Goal: Task Accomplishment & Management: Use online tool/utility

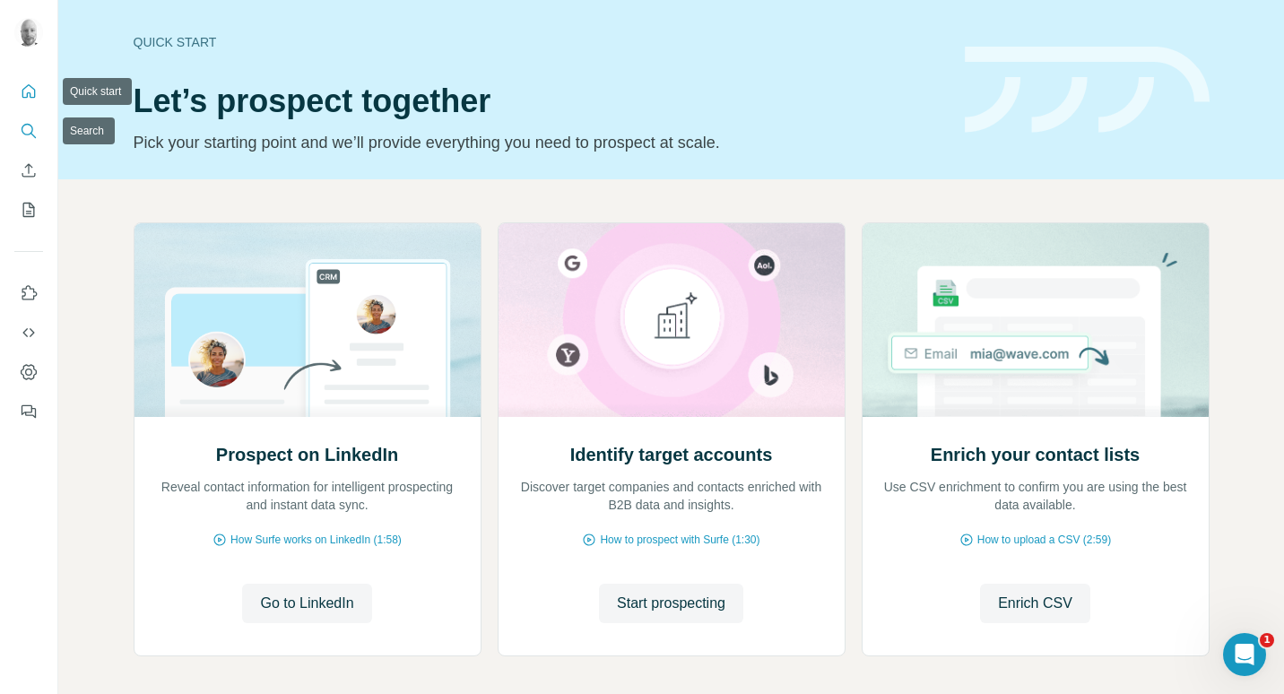
click at [27, 137] on icon "Search" at bounding box center [29, 131] width 18 height 18
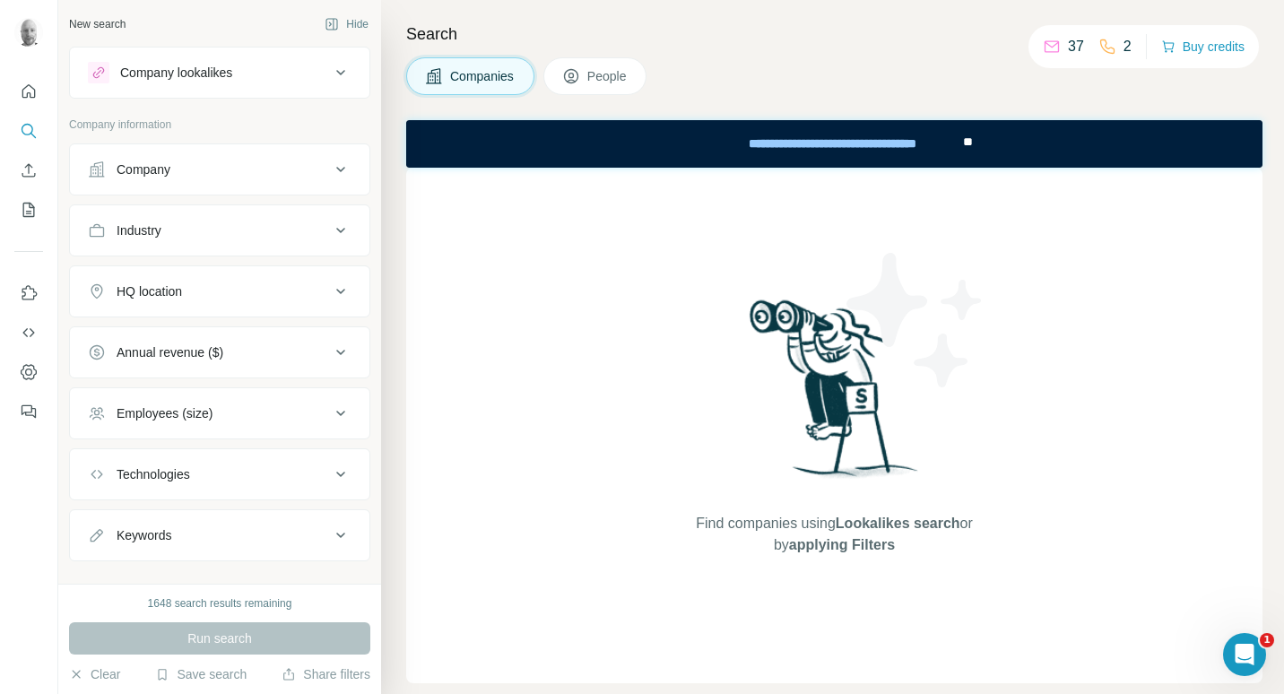
click at [213, 76] on div "Company lookalikes" at bounding box center [176, 73] width 112 height 18
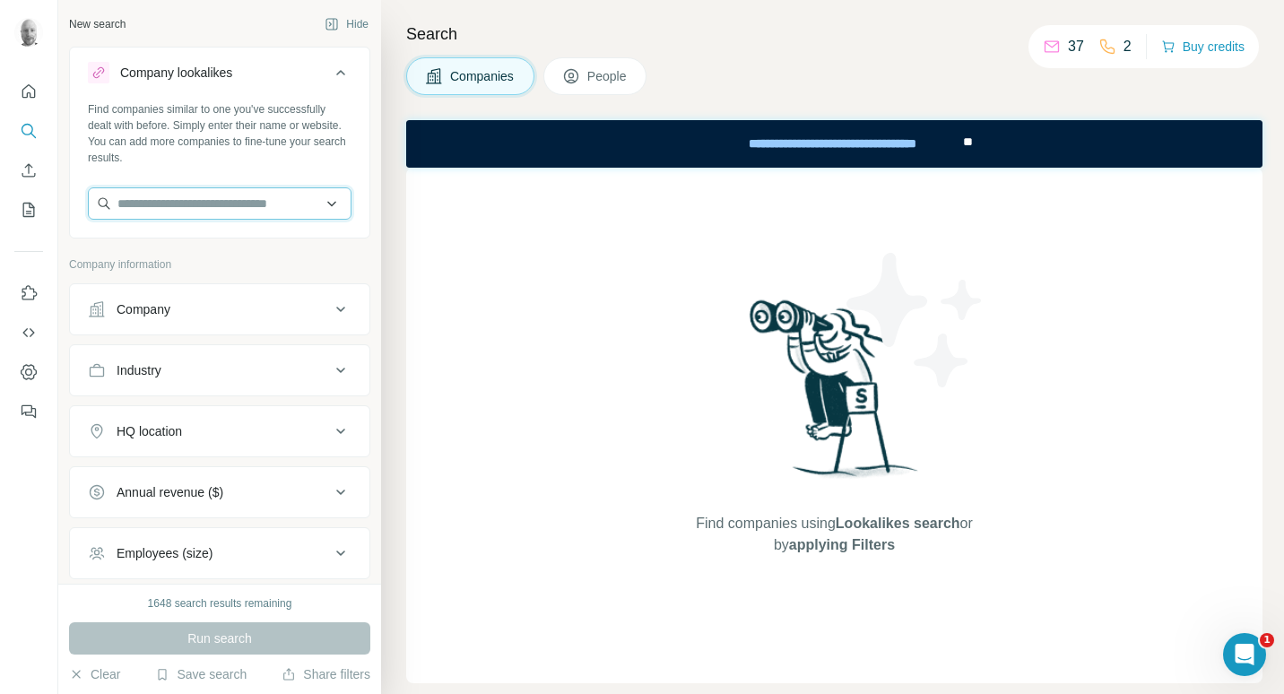
click at [212, 204] on input "text" at bounding box center [220, 203] width 264 height 32
click at [251, 310] on div "Company" at bounding box center [209, 309] width 242 height 18
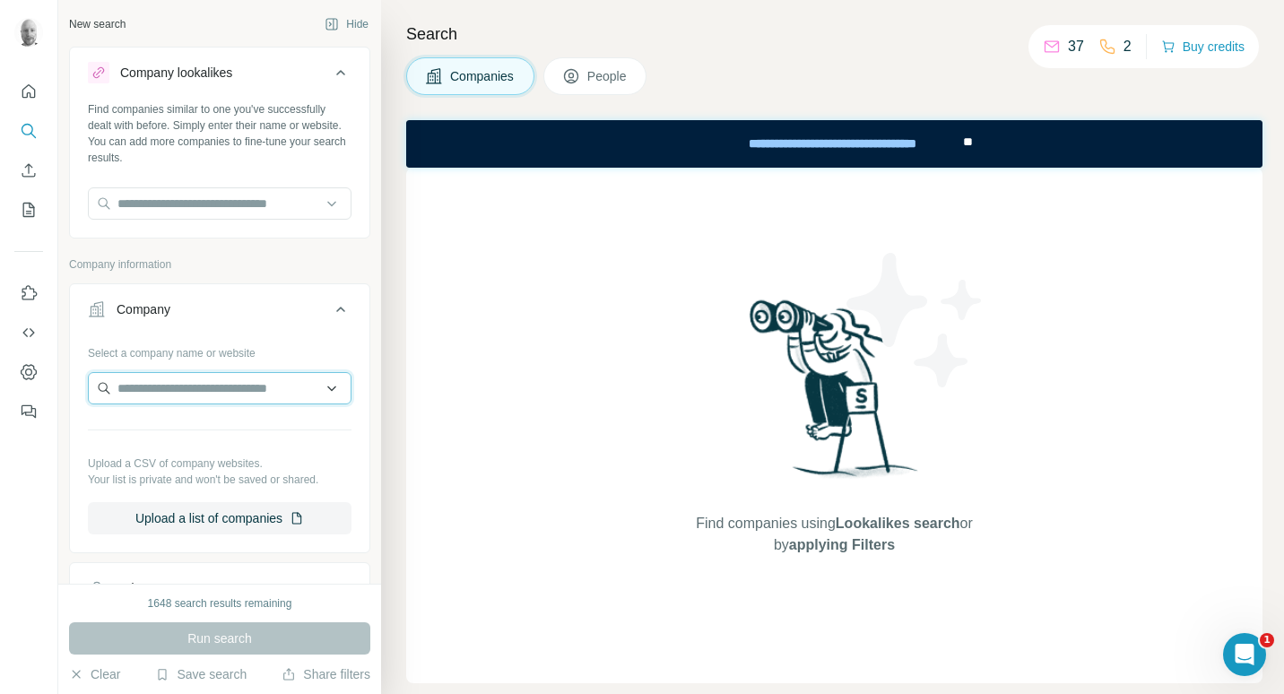
click at [204, 383] on input "text" at bounding box center [220, 388] width 264 height 32
drag, startPoint x: 214, startPoint y: 391, endPoint x: 160, endPoint y: 392, distance: 54.7
click at [160, 392] on input "**********" at bounding box center [220, 388] width 264 height 32
type input "*****"
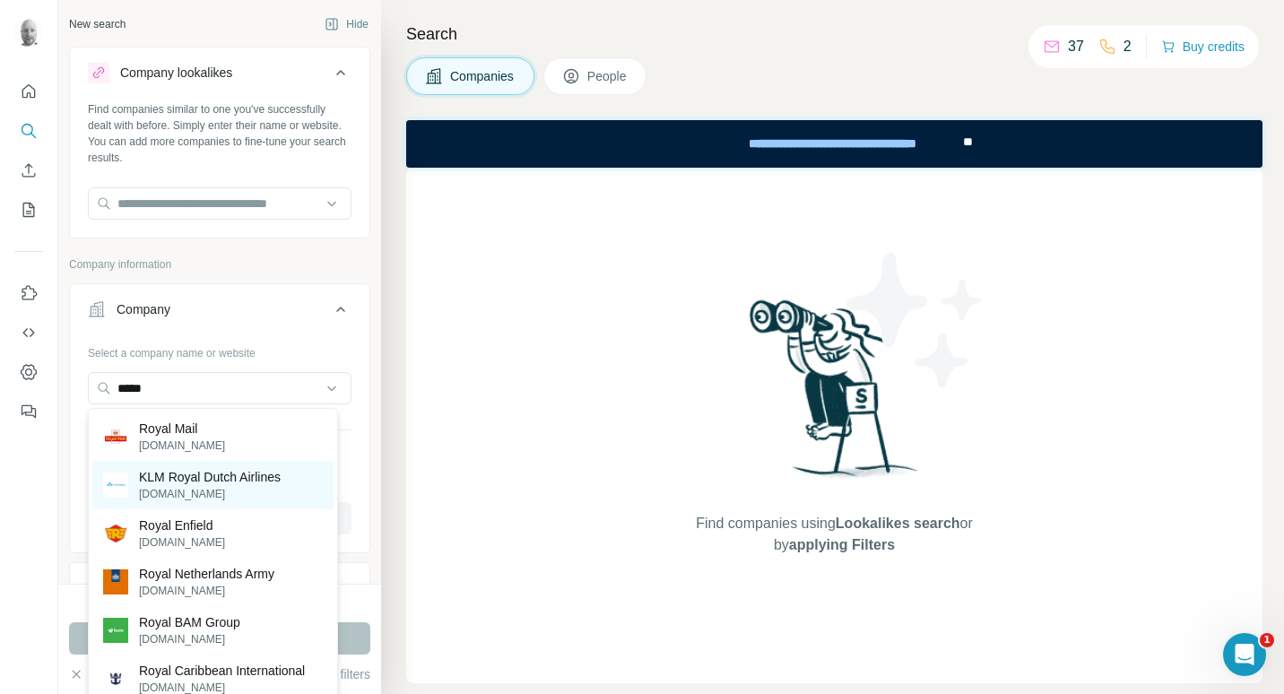
click at [206, 473] on p "KLM Royal Dutch Airlines" at bounding box center [210, 477] width 142 height 18
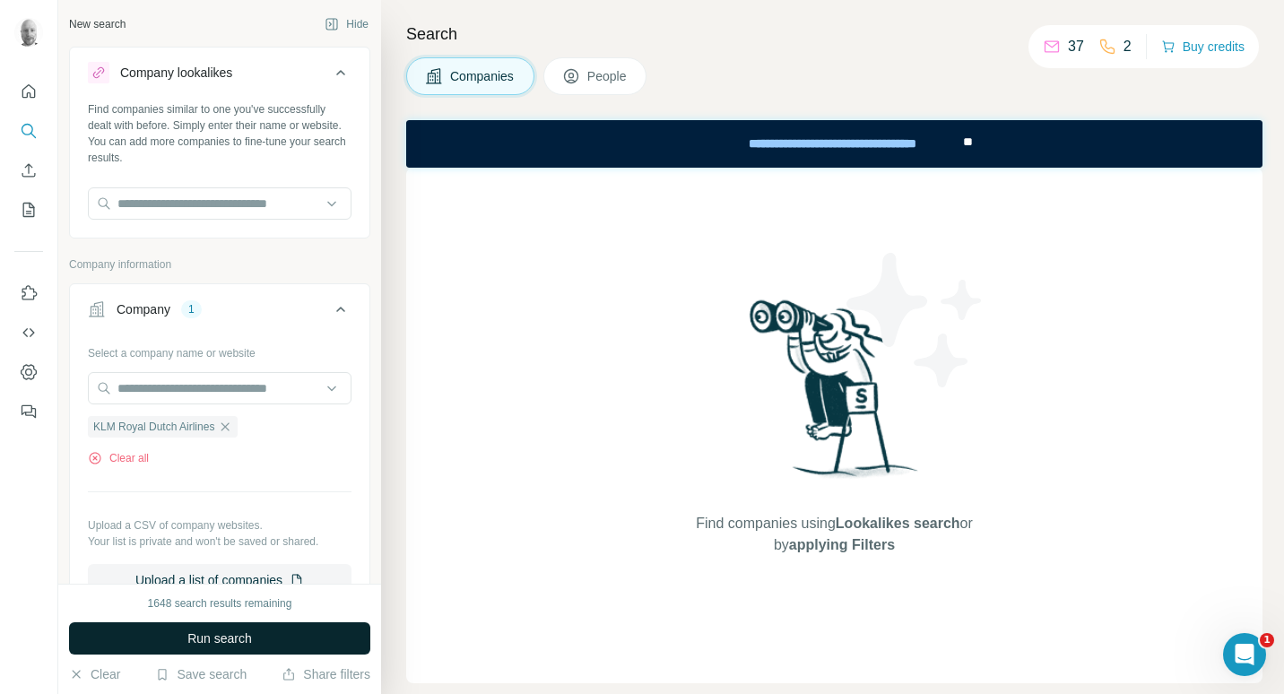
click at [313, 630] on button "Run search" at bounding box center [219, 638] width 301 height 32
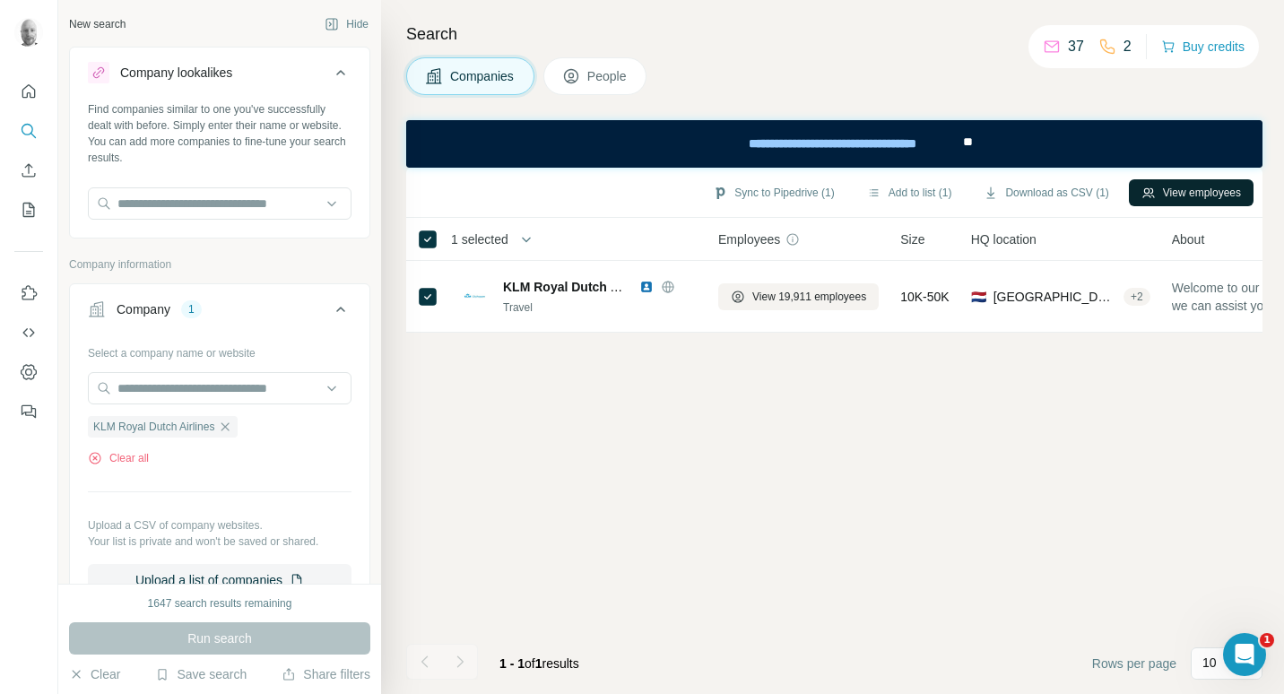
click at [1189, 193] on button "View employees" at bounding box center [1191, 192] width 125 height 27
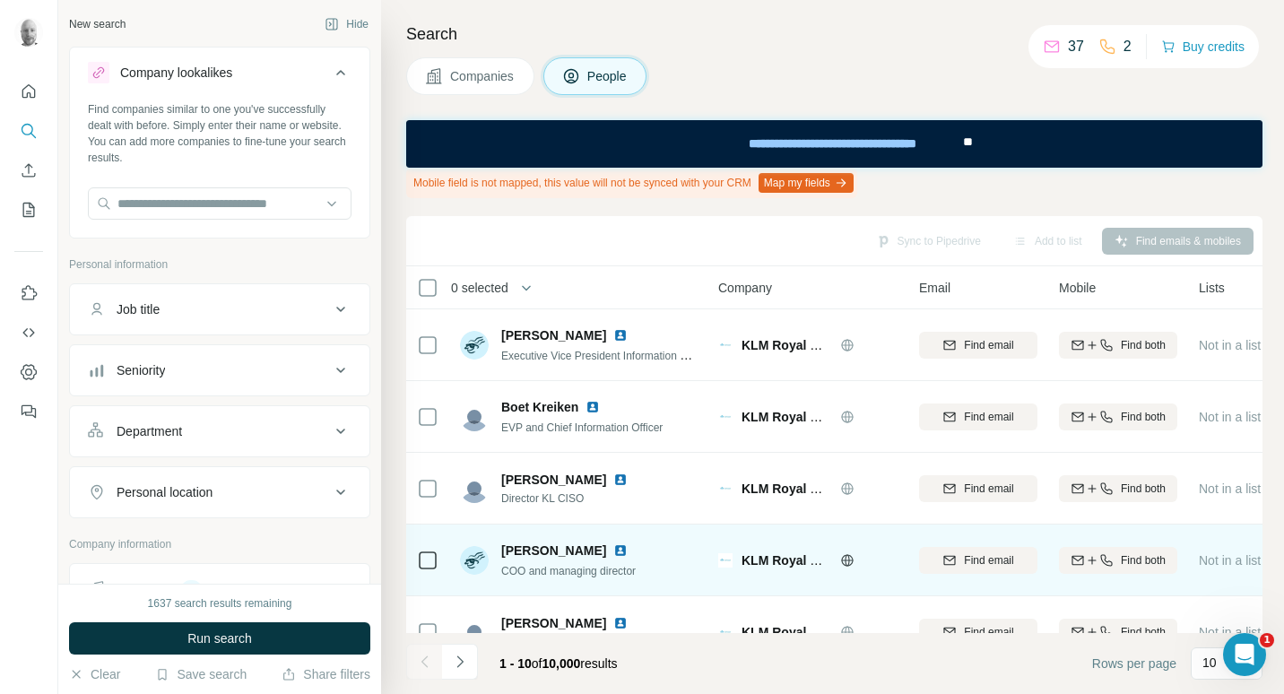
click at [617, 552] on img at bounding box center [620, 550] width 14 height 14
click at [416, 562] on td at bounding box center [427, 561] width 43 height 72
click at [417, 562] on icon at bounding box center [428, 561] width 22 height 22
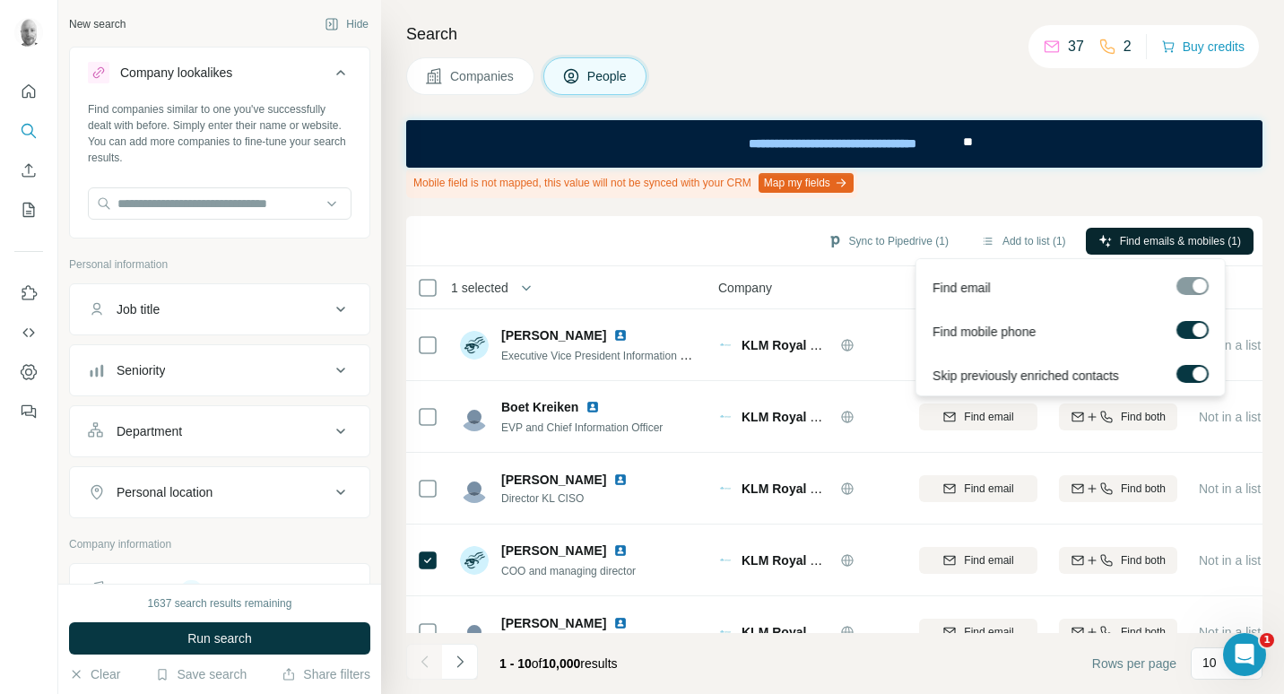
click at [1168, 244] on span "Find emails & mobiles (1)" at bounding box center [1180, 241] width 121 height 16
click at [906, 242] on button "Sync to Pipedrive (1)" at bounding box center [888, 241] width 146 height 27
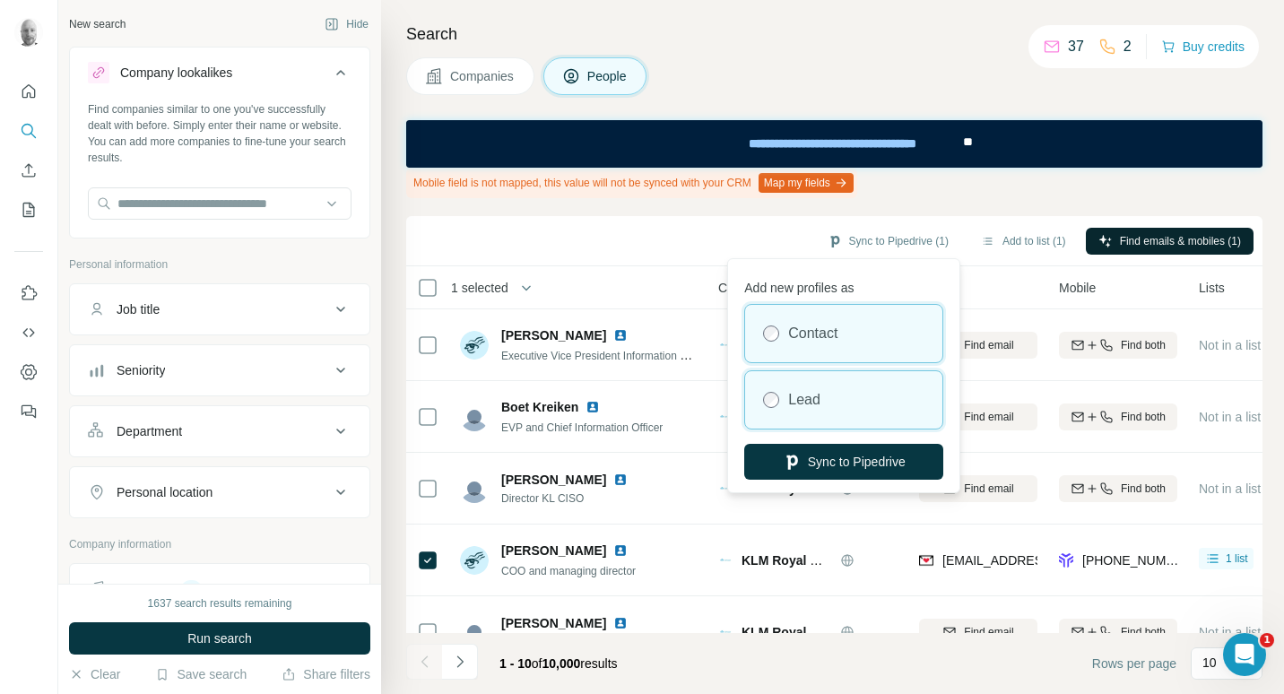
click at [838, 413] on div "Lead" at bounding box center [843, 399] width 197 height 57
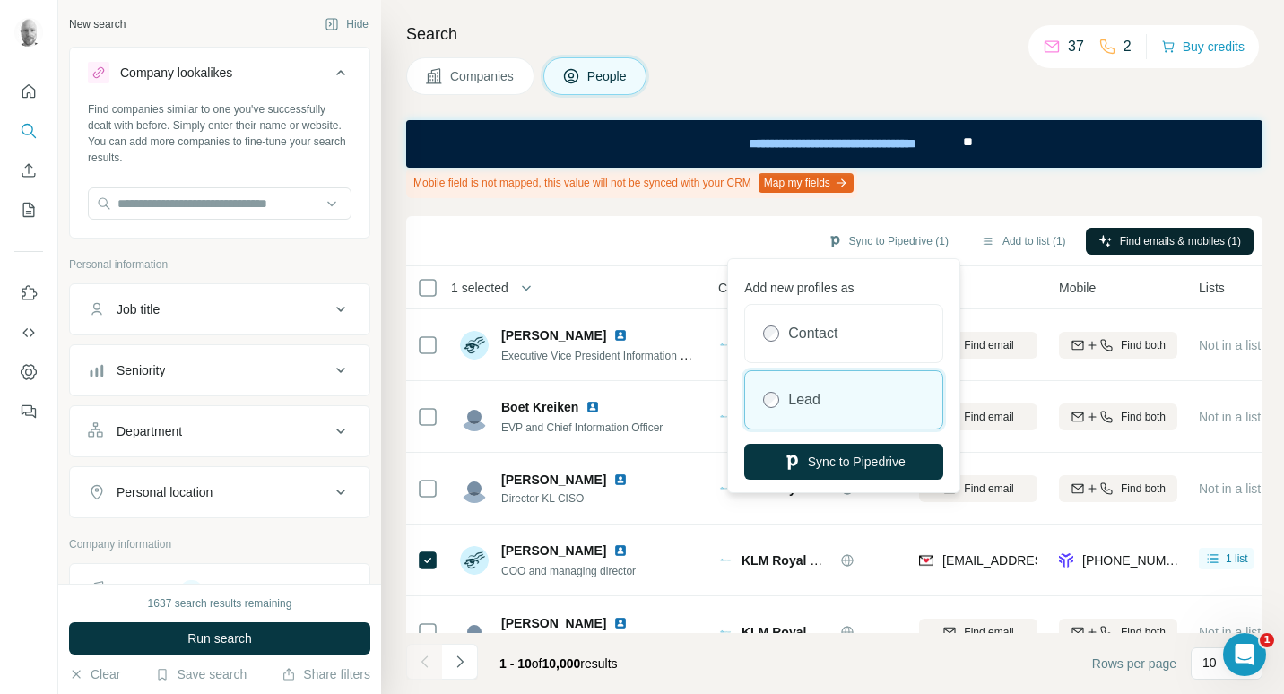
drag, startPoint x: 831, startPoint y: 340, endPoint x: 829, endPoint y: 363, distance: 23.5
click at [831, 340] on label "Contact" at bounding box center [812, 334] width 49 height 22
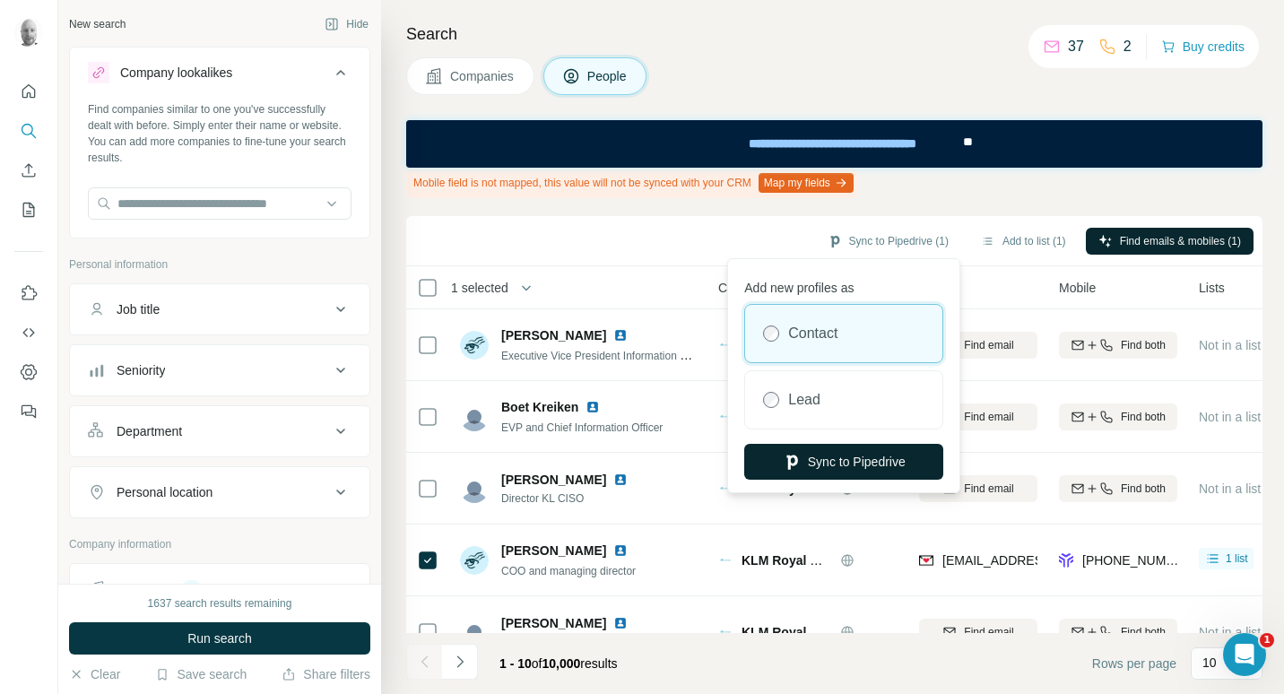
click at [868, 462] on button "Sync to Pipedrive" at bounding box center [843, 462] width 199 height 36
